Goal: Task Accomplishment & Management: Complete application form

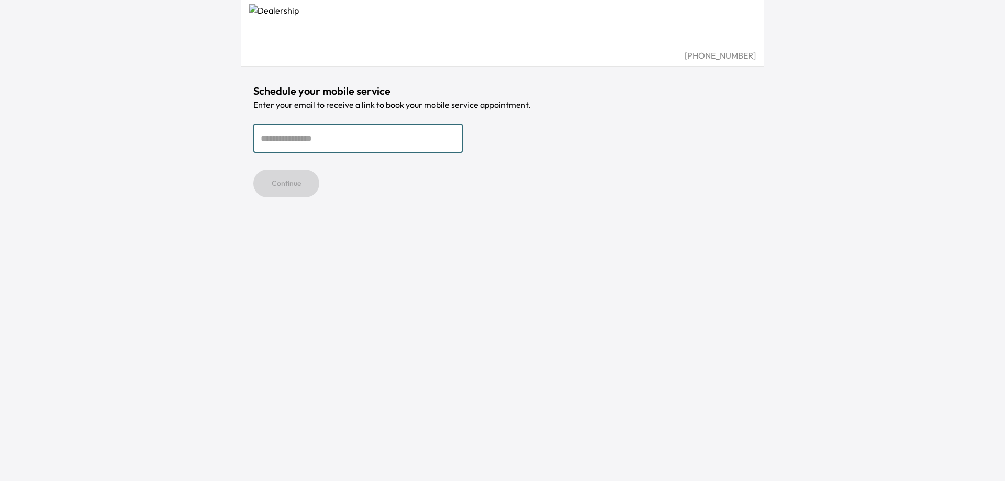
click at [346, 150] on input "email" at bounding box center [357, 138] width 209 height 29
type input "**********"
click at [253, 170] on button "Continue" at bounding box center [286, 184] width 66 height 28
